Goal: Check status: Check status

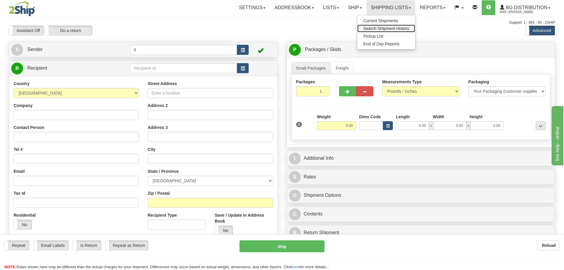
click at [389, 28] on span "Search Shipment History" at bounding box center [386, 28] width 46 height 5
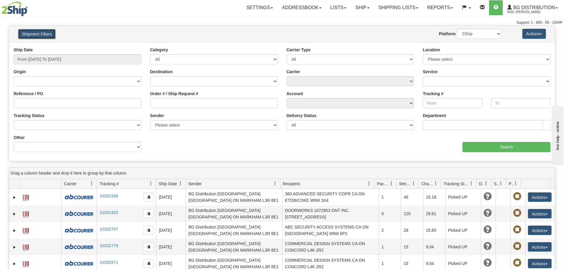
click at [34, 31] on button "Shipment Filters" at bounding box center [37, 34] width 38 height 10
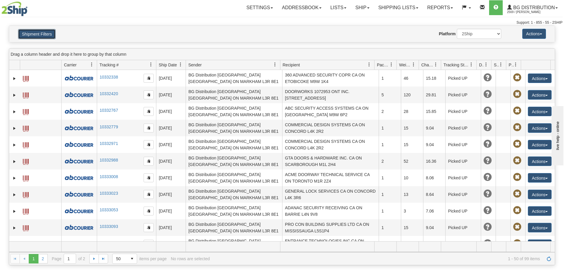
click at [40, 33] on button "Shipment Filters" at bounding box center [37, 34] width 38 height 10
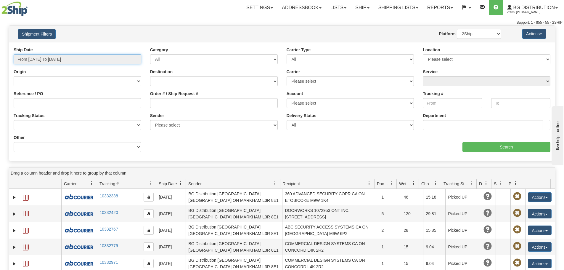
click at [68, 59] on input "From 09/25/2025 To 09/26/2025" at bounding box center [78, 59] width 128 height 10
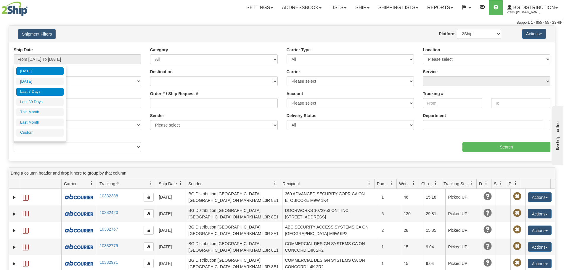
click at [44, 88] on li "Last 7 Days" at bounding box center [39, 92] width 47 height 8
type input "From 09/20/2025 To 09/26/2025"
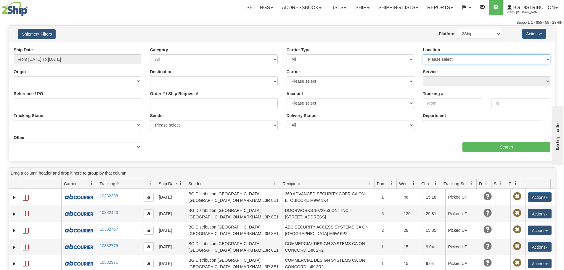
click at [502, 62] on select "Please select Ottawa K1B 3W7 Montreal Quebec City Winnipeg Toronto Burnaby" at bounding box center [487, 59] width 128 height 10
select select "6954"
click at [423, 54] on select "Please select Ottawa K1B 3W7 Montreal Quebec City Winnipeg Toronto Burnaby" at bounding box center [487, 59] width 128 height 10
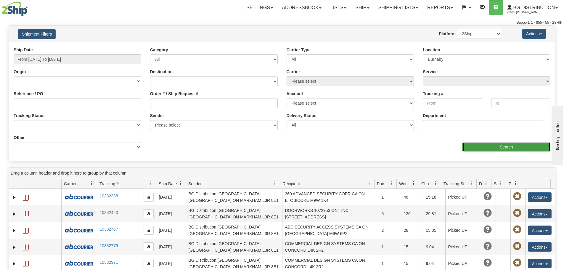
click at [513, 151] on input "Search" at bounding box center [507, 147] width 88 height 10
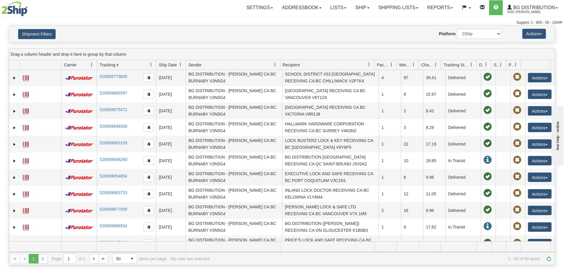
scroll to position [355, 0]
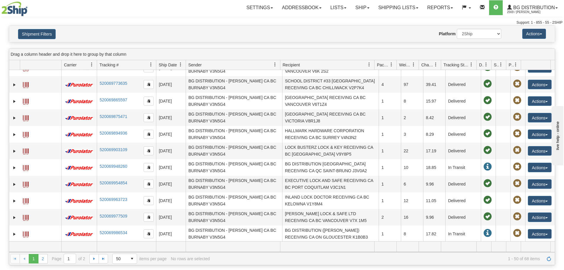
click at [285, 65] on span "Recipient" at bounding box center [291, 65] width 17 height 6
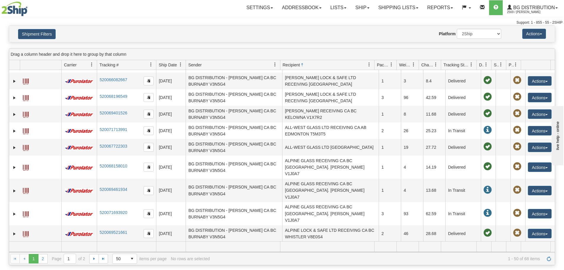
scroll to position [59, 0]
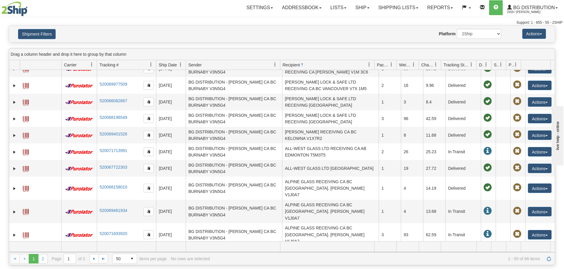
click at [295, 63] on span "Recipient" at bounding box center [291, 65] width 17 height 6
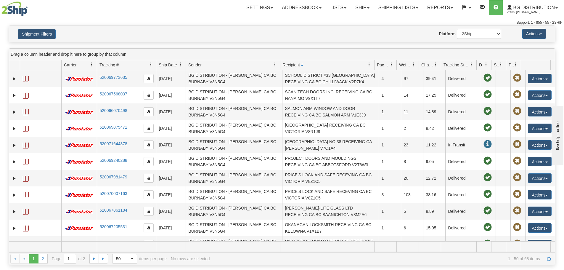
scroll to position [237, 0]
